Goal: Navigation & Orientation: Find specific page/section

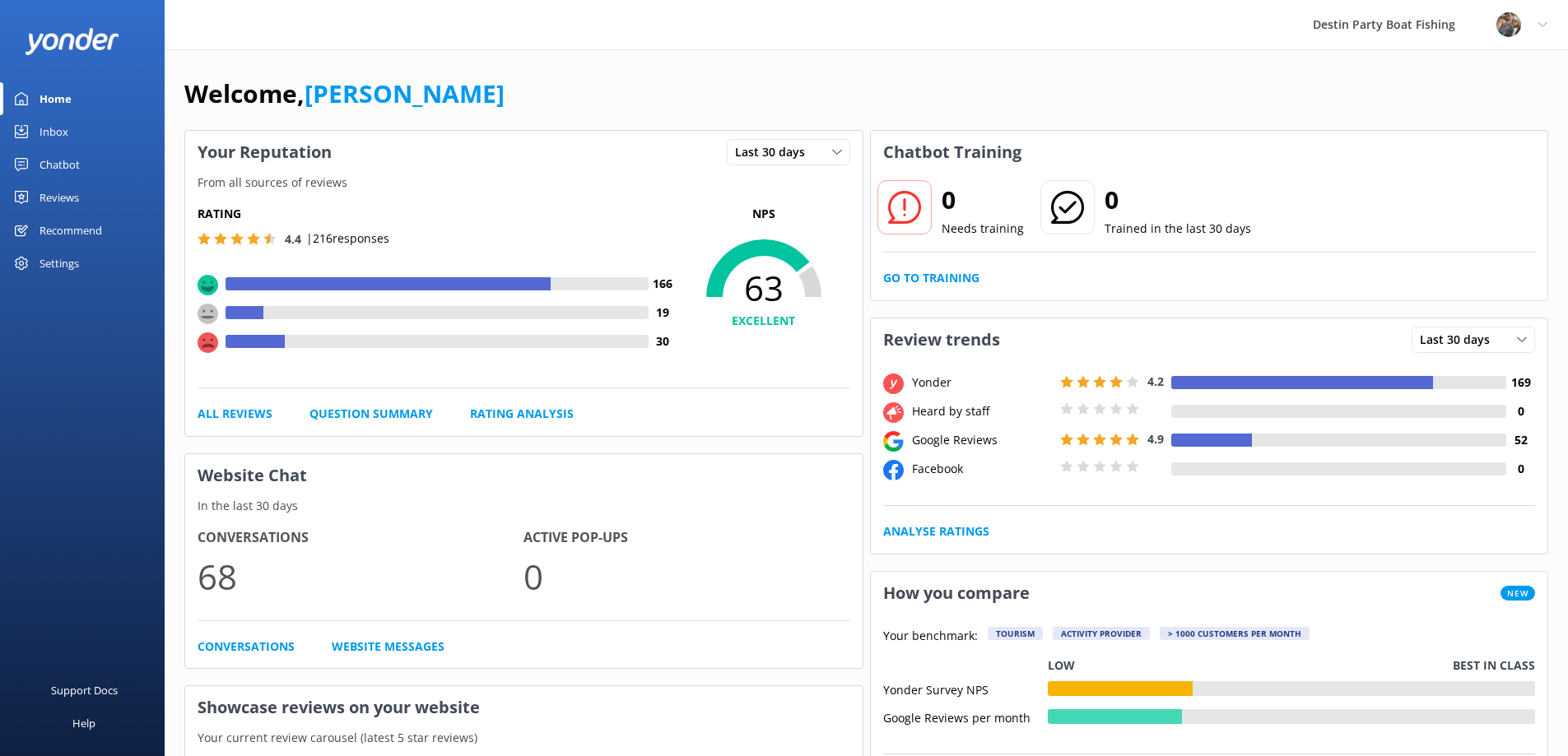
click at [43, 129] on div "Inbox" at bounding box center [53, 131] width 29 height 33
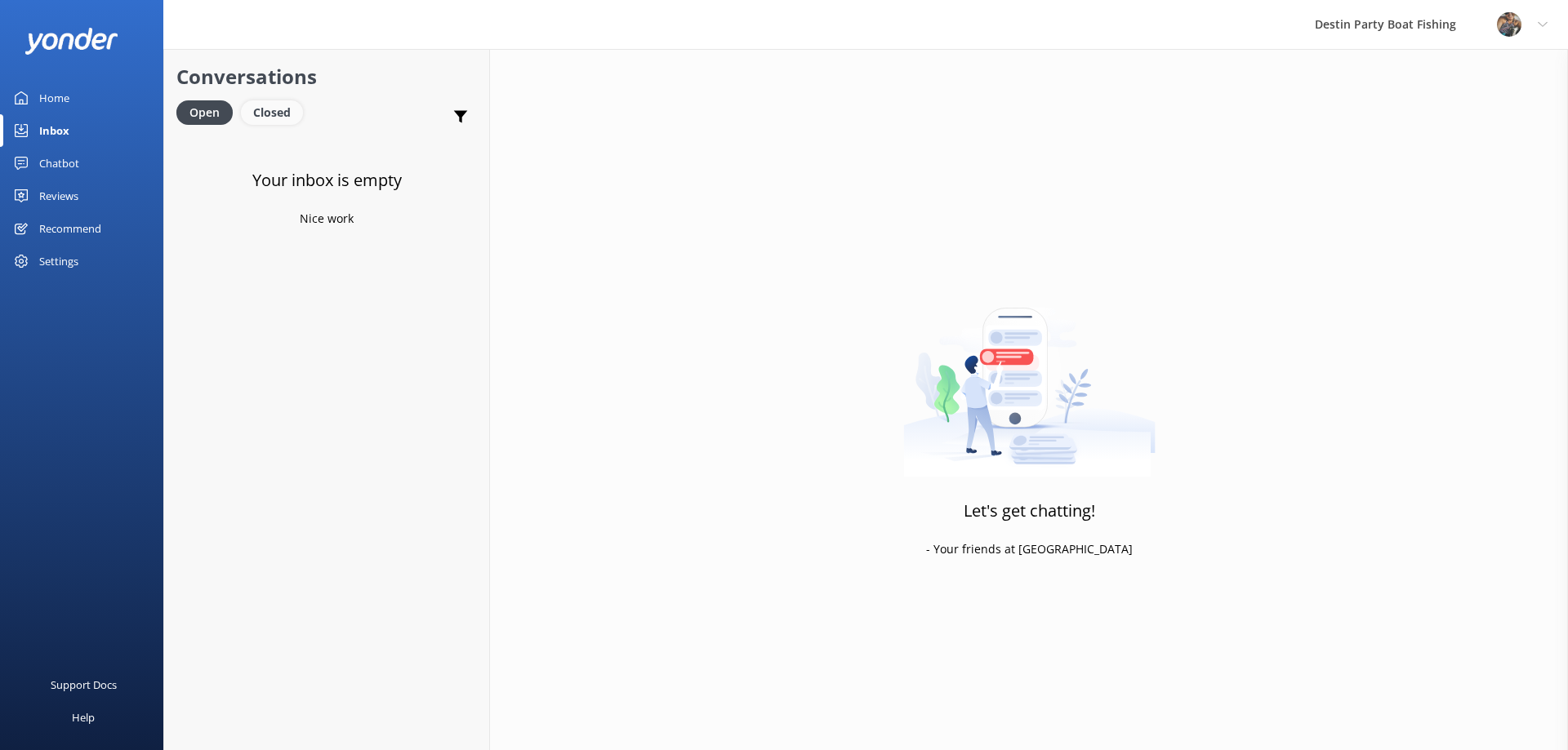
click at [260, 101] on div "Closed" at bounding box center [271, 112] width 62 height 25
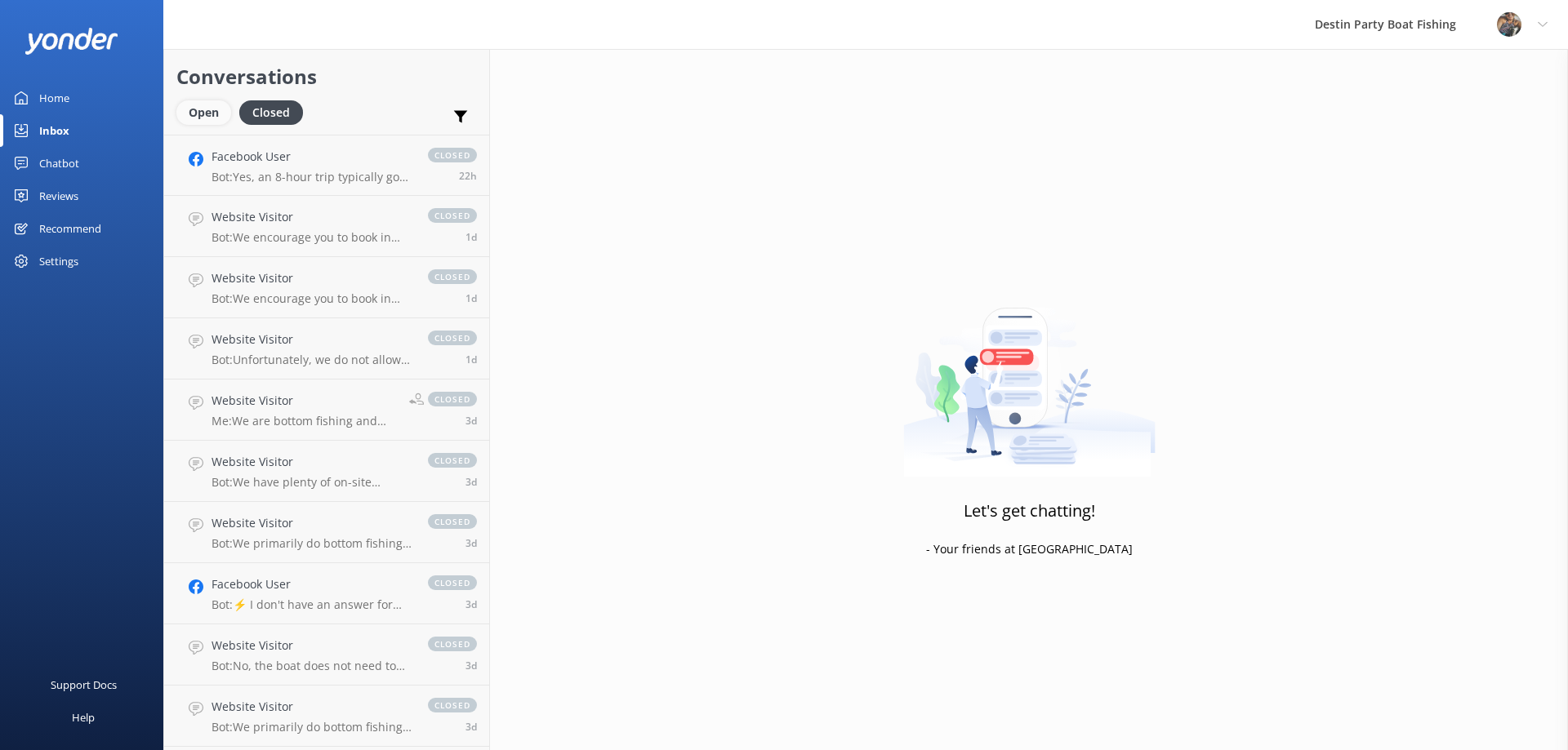
click at [204, 114] on div "Open" at bounding box center [204, 112] width 55 height 25
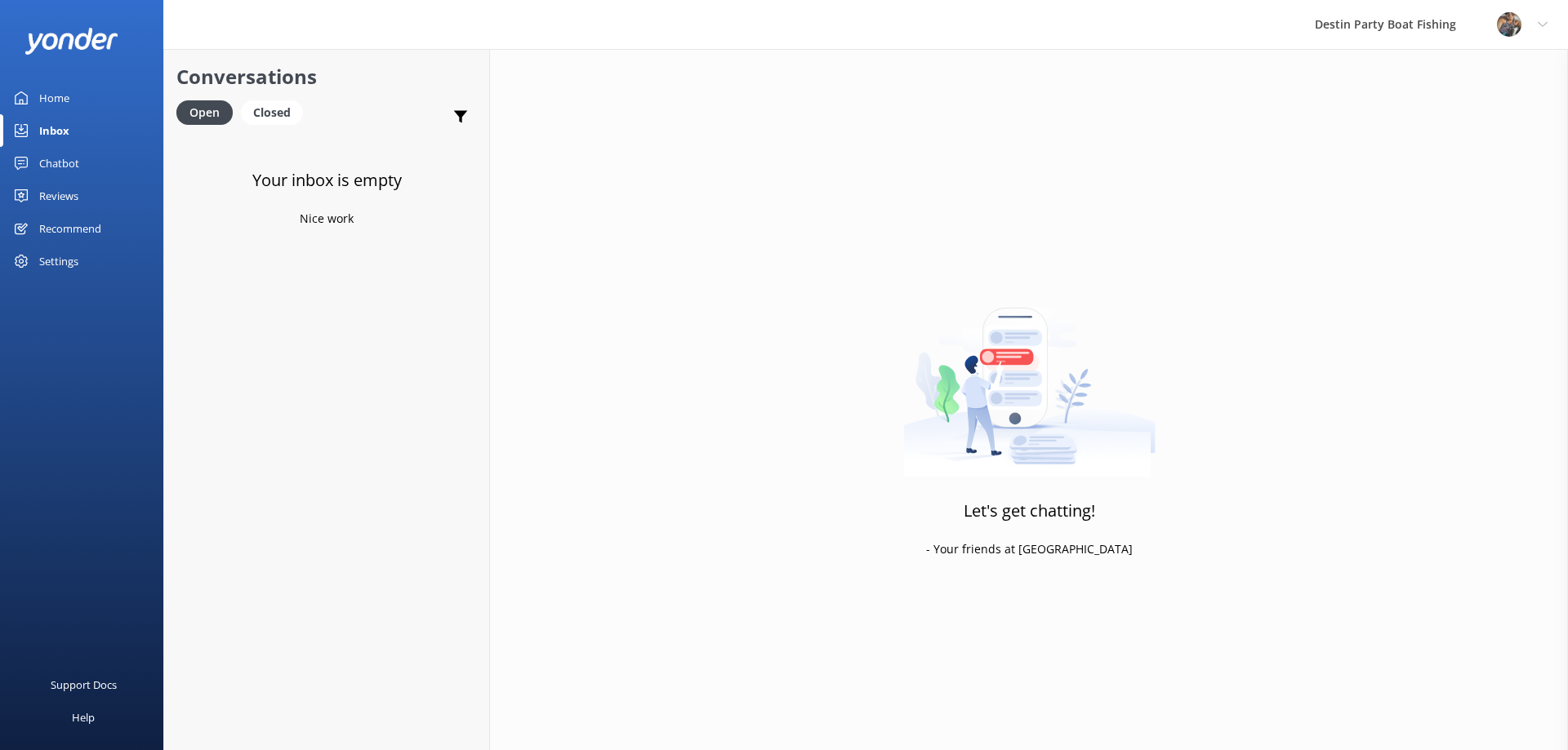
click at [72, 200] on div "Reviews" at bounding box center [58, 195] width 39 height 32
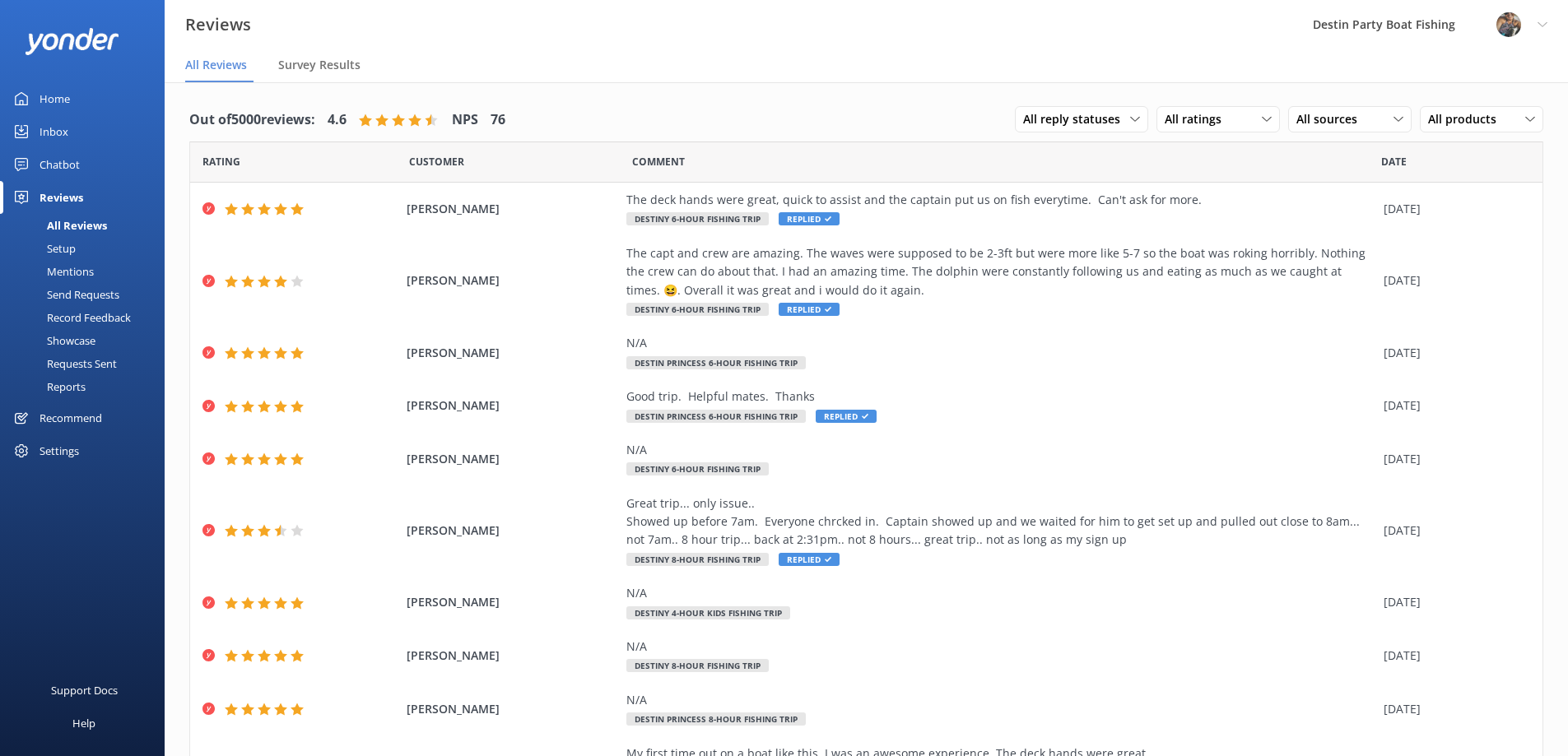
click at [56, 103] on div "Home" at bounding box center [54, 98] width 31 height 33
